Goal: Task Accomplishment & Management: Complete application form

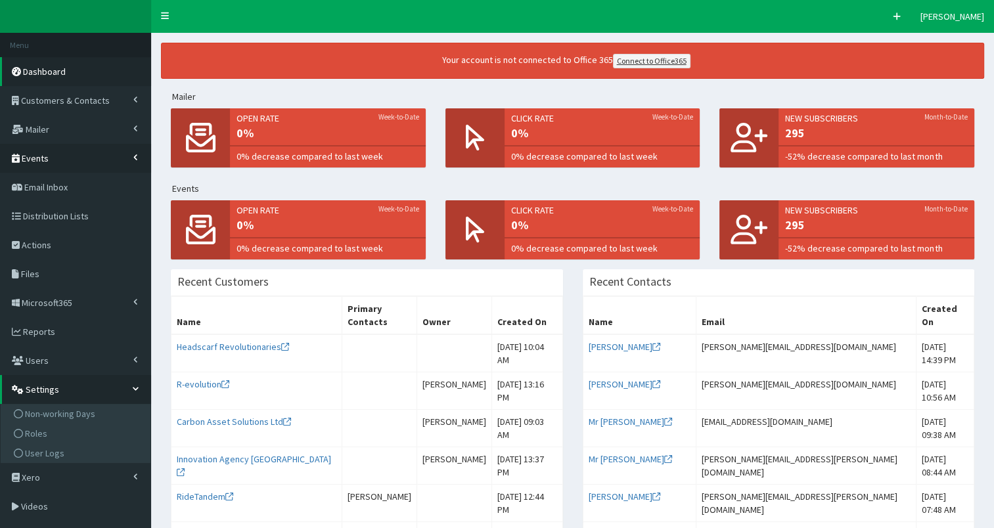
drag, startPoint x: 43, startPoint y: 160, endPoint x: 47, endPoint y: 168, distance: 9.1
click at [44, 160] on span "Events" at bounding box center [35, 158] width 27 height 12
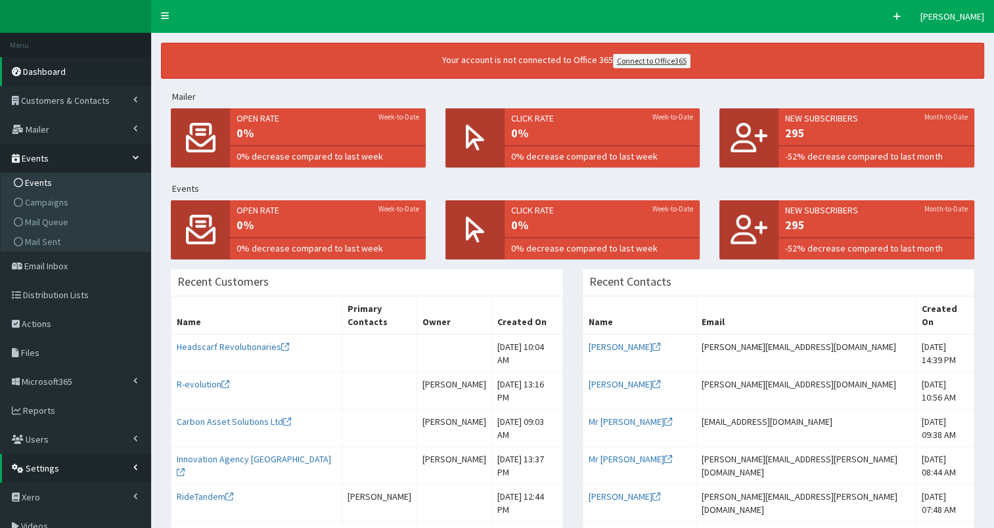
click at [53, 184] on link "Events" at bounding box center [77, 183] width 147 height 20
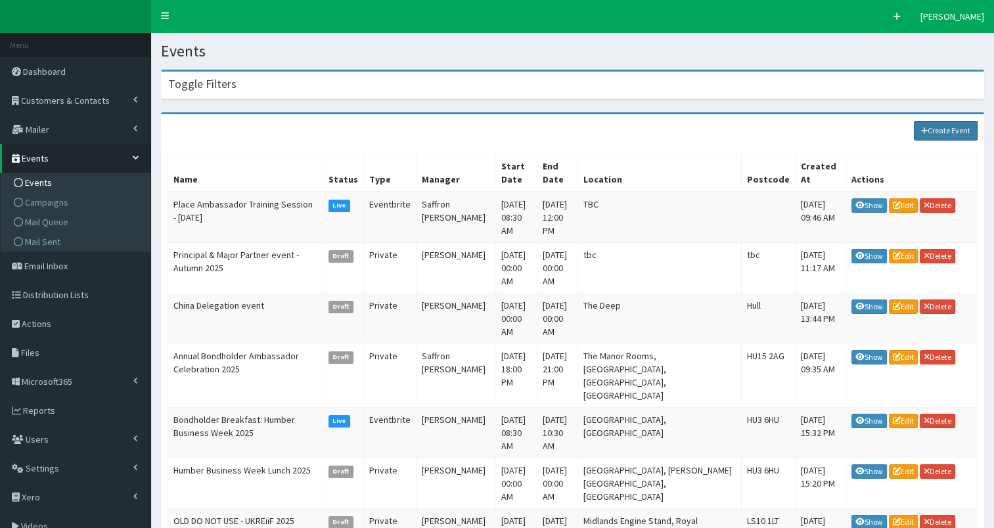
click at [938, 127] on link "Create Event" at bounding box center [946, 131] width 64 height 20
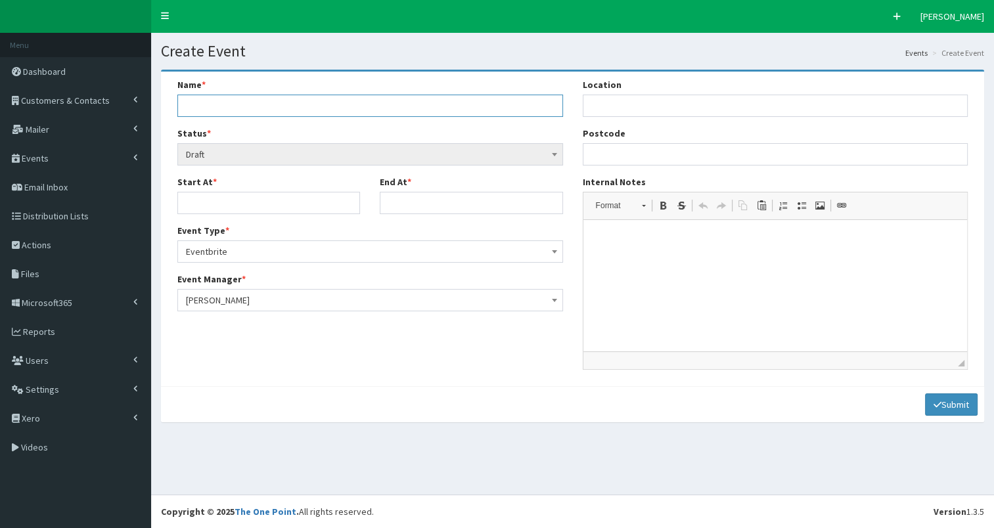
click at [276, 104] on input "Name *" at bounding box center [370, 106] width 386 height 22
paste input "Future Humber Drop-In at C4DI"
type input "Future Humber Drop-In at C4DI"
click at [237, 152] on span "Draft" at bounding box center [370, 154] width 369 height 18
click at [266, 192] on input "Start At *" at bounding box center [268, 203] width 183 height 22
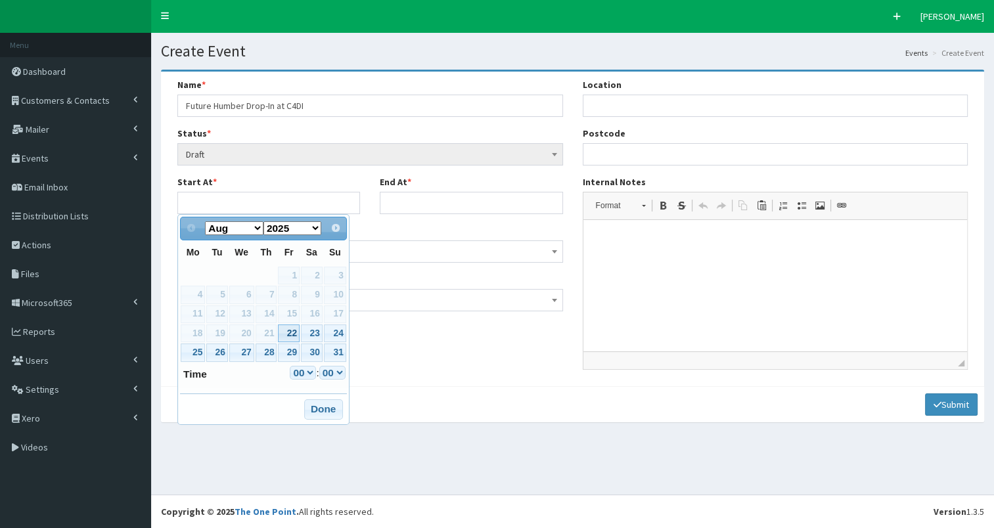
click at [255, 228] on select "Aug Sep Oct Nov Dec" at bounding box center [234, 228] width 58 height 14
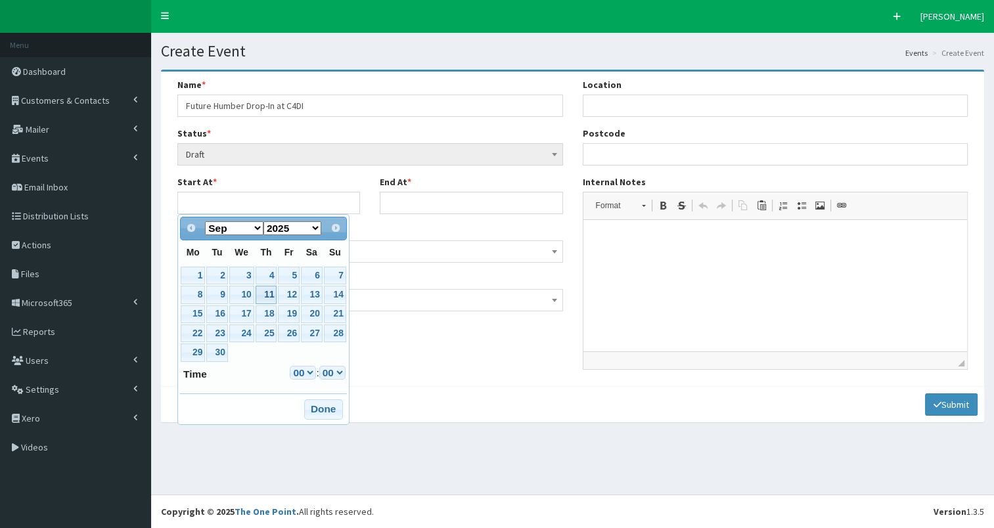
click at [263, 297] on link "11" at bounding box center [267, 295] width 22 height 18
type input "[DATE] 00:00"
click at [433, 202] on input "End At *" at bounding box center [471, 203] width 183 height 22
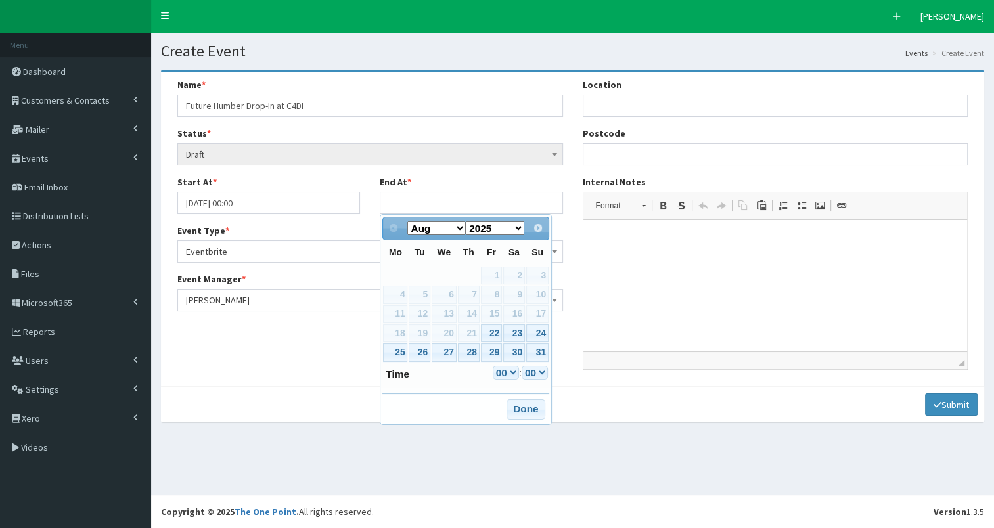
click at [328, 368] on div "Name * Future Humber Drop-In at C4DI Status * Draft Draft" at bounding box center [573, 229] width 810 height 302
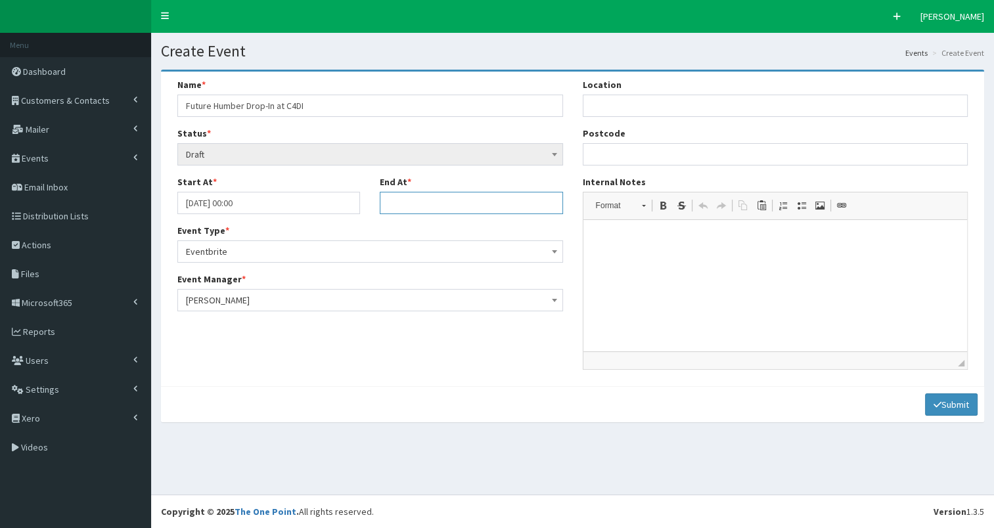
drag, startPoint x: 479, startPoint y: 202, endPoint x: 486, endPoint y: 207, distance: 8.4
click at [479, 202] on input "End At *" at bounding box center [471, 203] width 183 height 22
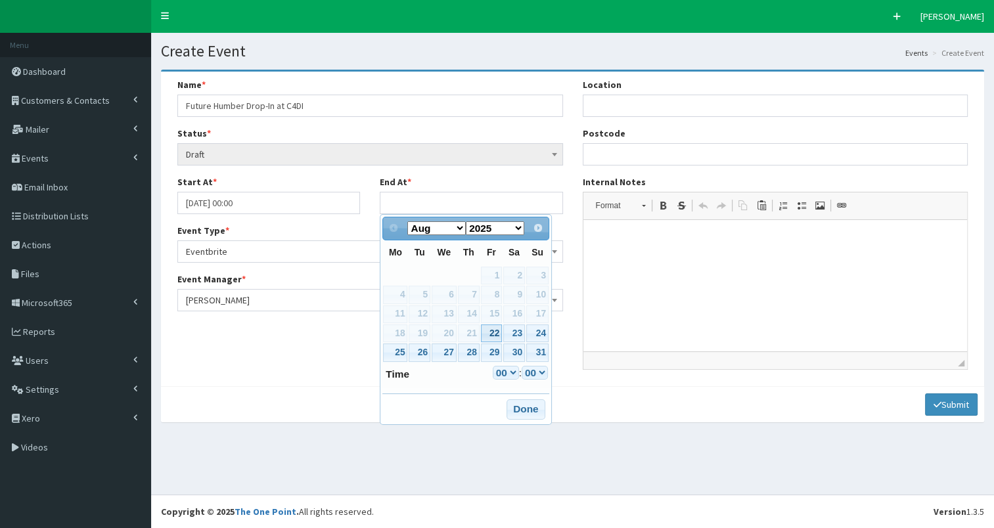
click at [476, 410] on div "Prev Next Aug Sep Oct Nov [DATE] 2026 2027 2028 2029 2030 2031 2032 2033 2034 2…" at bounding box center [466, 319] width 172 height 211
click at [447, 229] on select "Aug Sep Oct Nov Dec" at bounding box center [436, 228] width 58 height 14
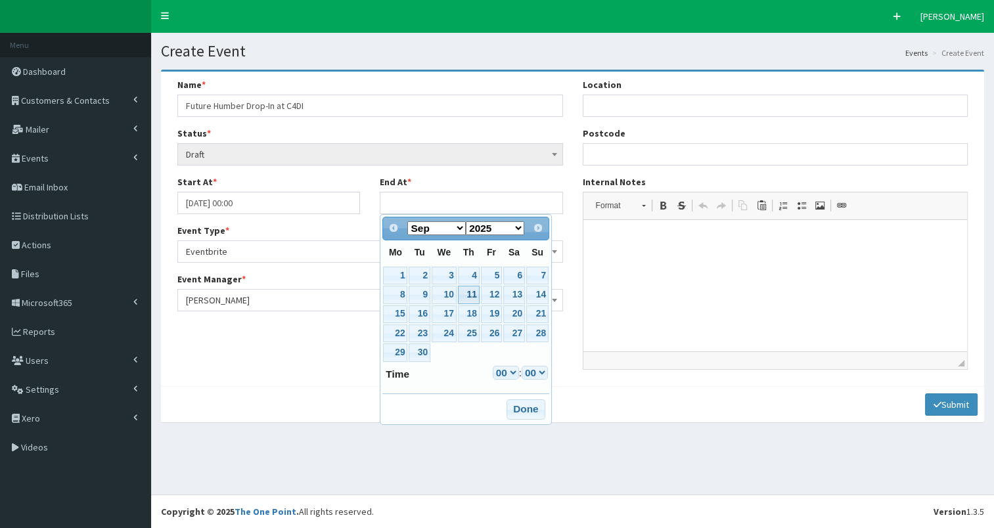
click at [470, 296] on link "11" at bounding box center [469, 295] width 22 height 18
type input "[DATE] 00:00"
click at [300, 346] on div "Name * Future Humber Drop-In at C4DI Status * Draft Draft" at bounding box center [573, 229] width 810 height 302
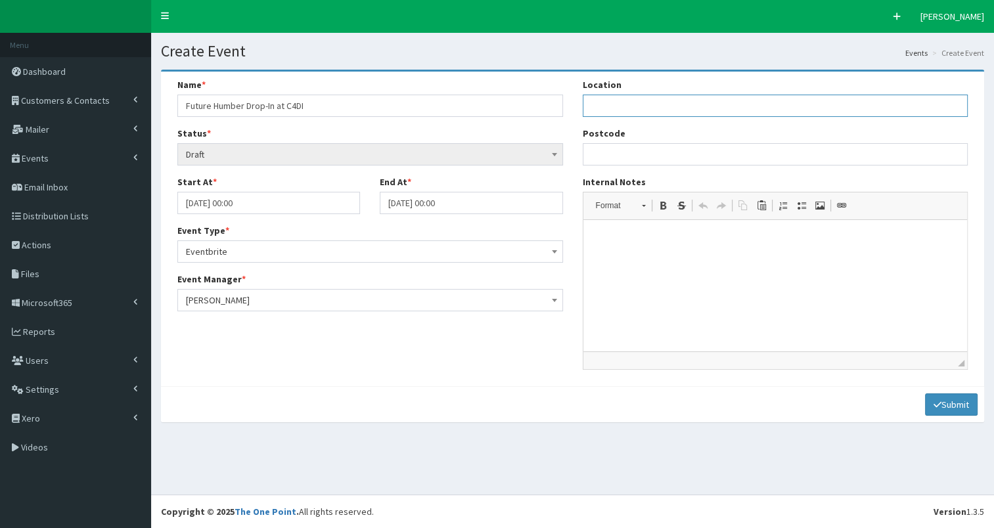
click at [635, 109] on input "Location" at bounding box center [776, 106] width 386 height 22
type input "C4DI"
click at [602, 184] on label "Internal Notes" at bounding box center [614, 181] width 63 height 13
click at [0, 0] on textarea "Internal Notes" at bounding box center [0, 0] width 0 height 0
click at [624, 158] on input "Postcode" at bounding box center [776, 154] width 386 height 22
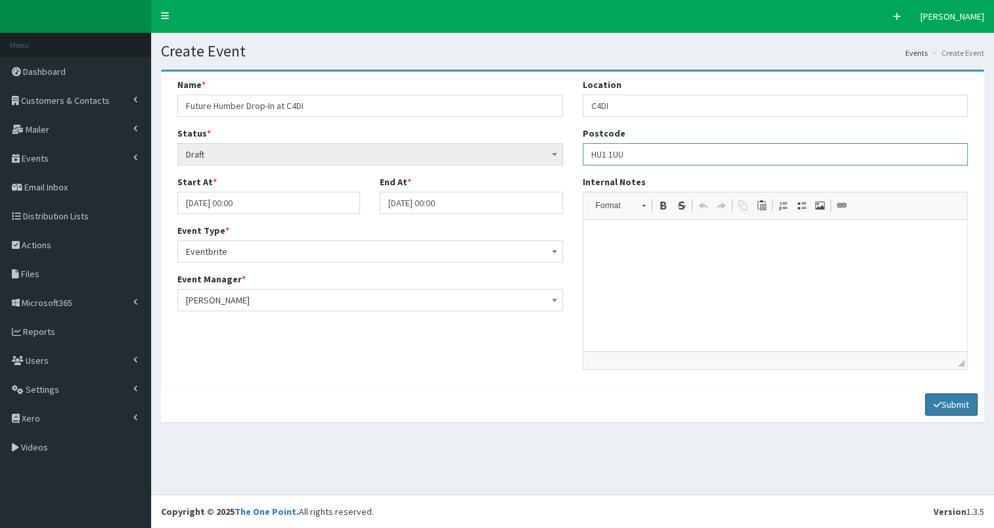
type input "HU1 1UU"
click at [930, 413] on button "Submit" at bounding box center [951, 405] width 53 height 22
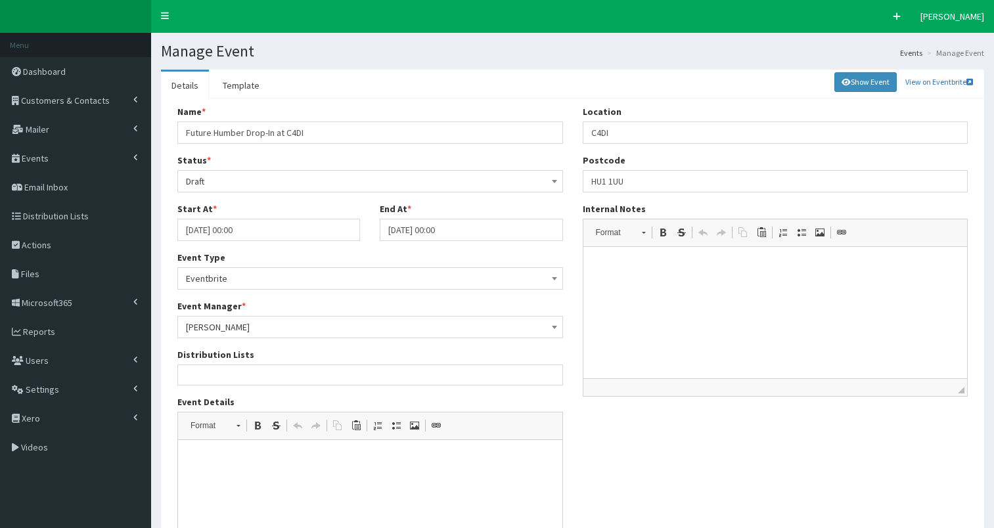
select select
